Goal: Task Accomplishment & Management: Manage account settings

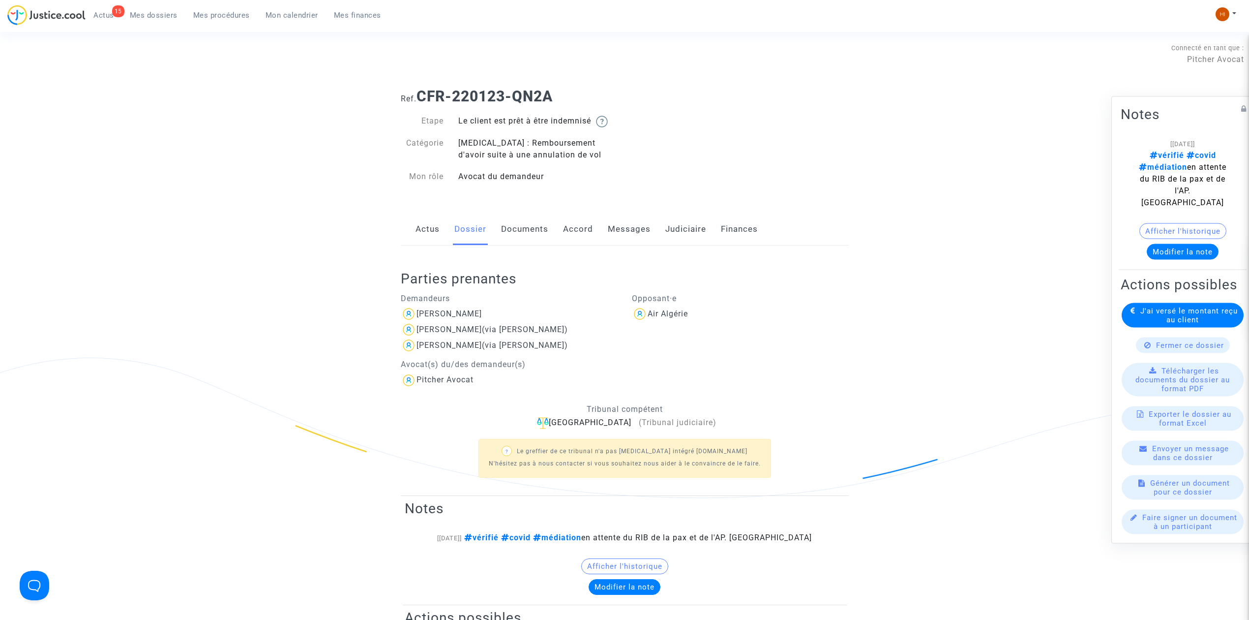
click at [215, 14] on span "Mes procédures" at bounding box center [221, 15] width 57 height 9
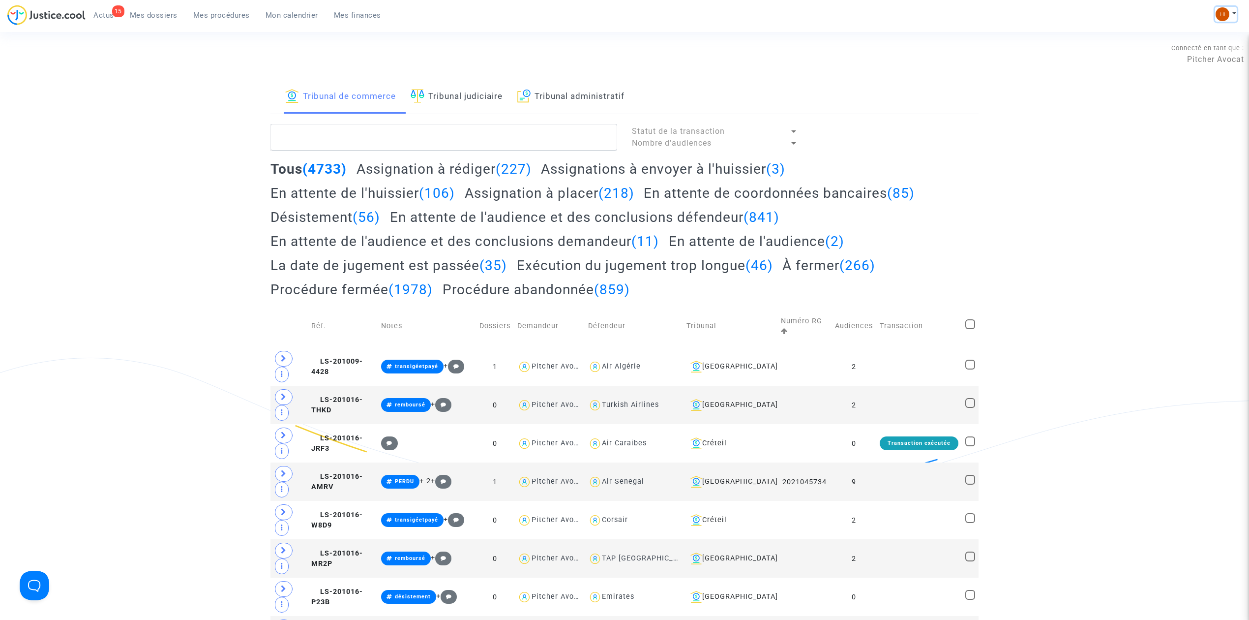
click at [1226, 6] on div "15 Actus Mes dossiers Mes procédures Mon calendrier Mes finances Mon profil Cha…" at bounding box center [624, 18] width 1249 height 27
click at [1215, 21] on div "Mon profil Changer de compte Paramètres Déconnexion" at bounding box center [1226, 14] width 22 height 15
click at [1218, 5] on div "15 Actus Mes dossiers Mes procédures Mon calendrier Mes finances Mon profil Cha…" at bounding box center [624, 18] width 1249 height 27
click at [1218, 9] on img at bounding box center [1223, 14] width 14 height 14
click at [1209, 46] on link "Changer de compte" at bounding box center [1186, 51] width 99 height 16
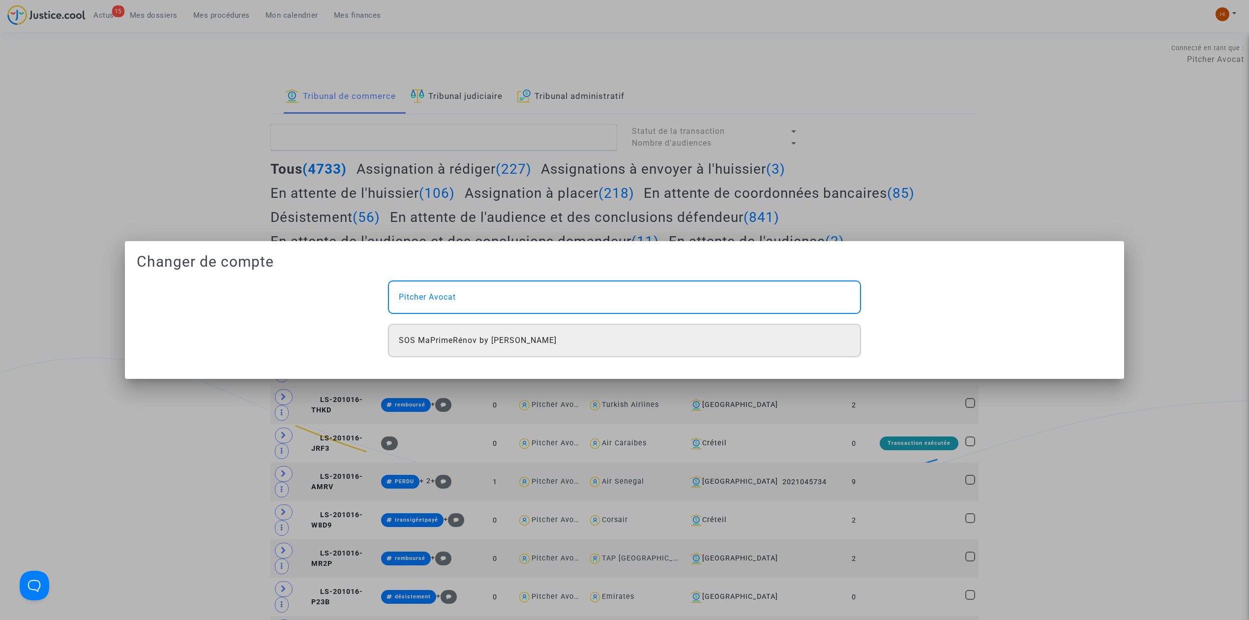
click at [517, 346] on div "SOS MaPrimeRénov by [PERSON_NAME]" at bounding box center [624, 340] width 473 height 33
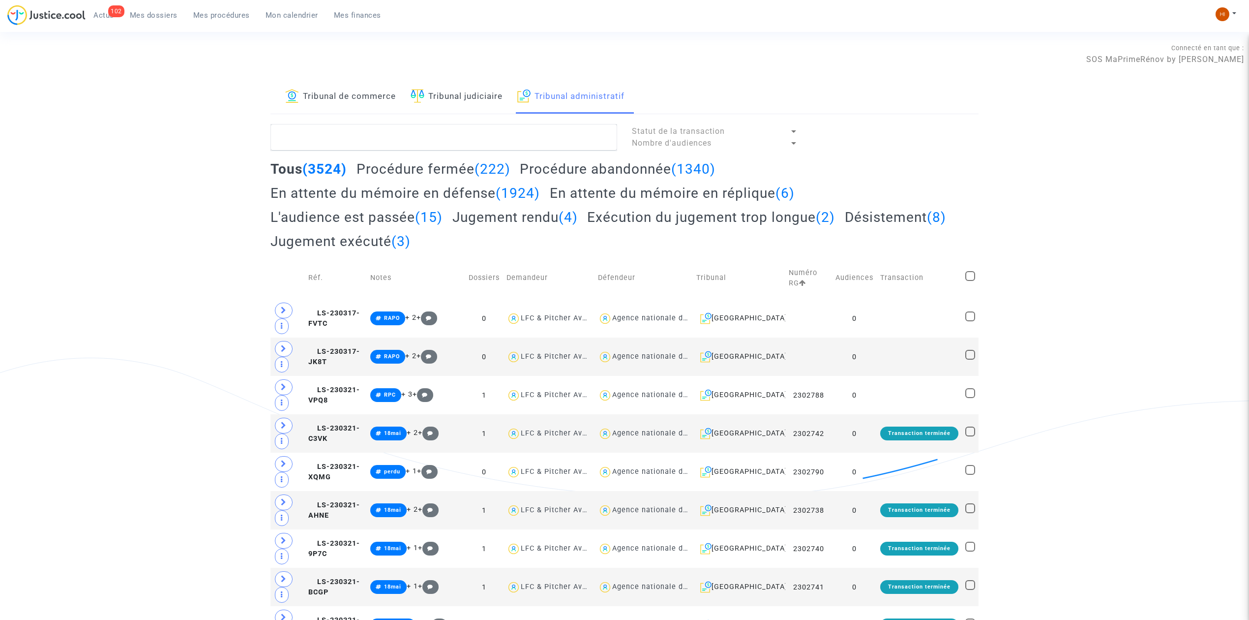
type textarea "LS-250902-TNUR"
